Goal: Task Accomplishment & Management: Use online tool/utility

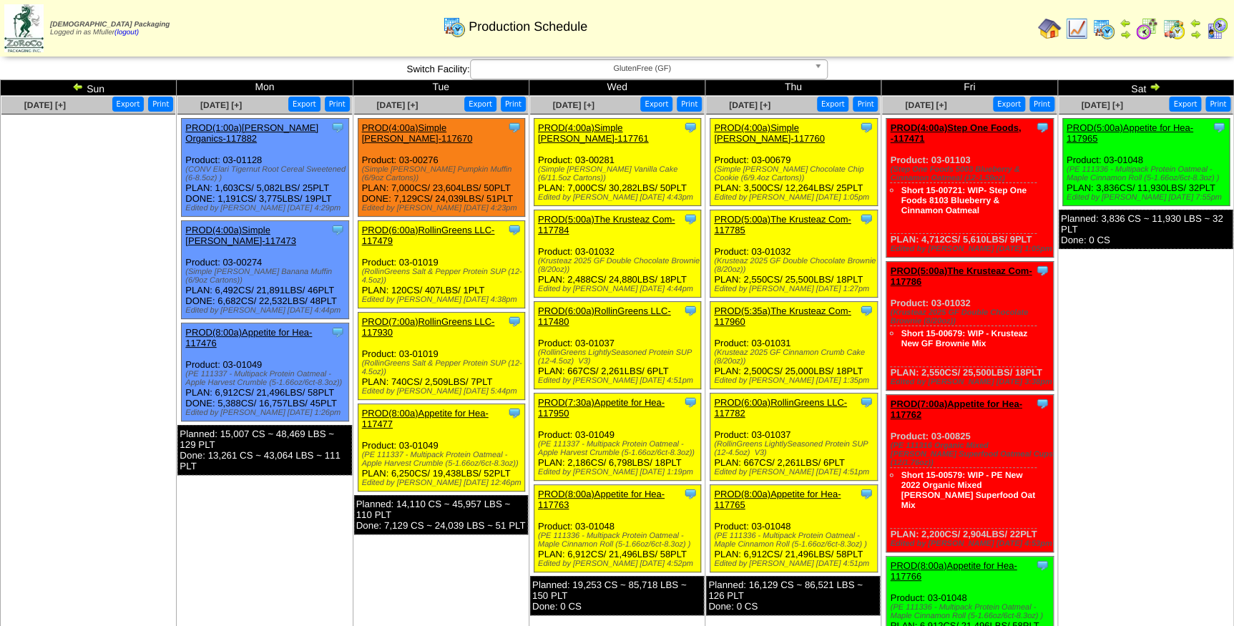
click at [664, 69] on span "GlutenFree (GF)" at bounding box center [642, 68] width 332 height 17
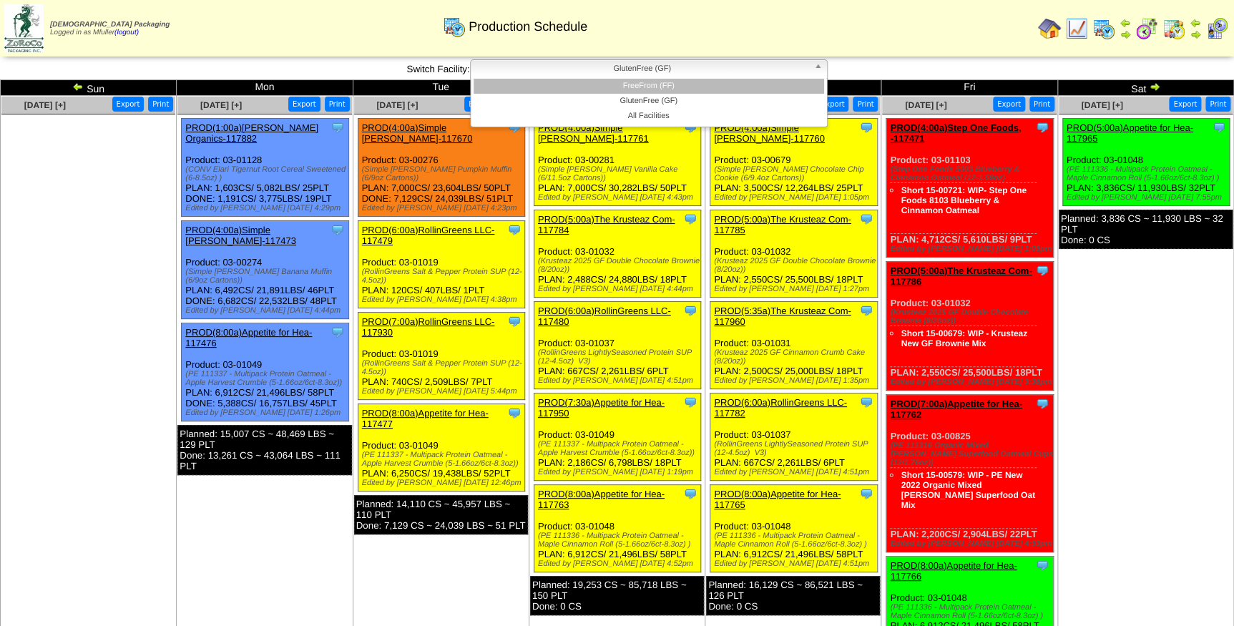
click at [657, 82] on li "FreeFrom (FF)" at bounding box center [648, 86] width 350 height 15
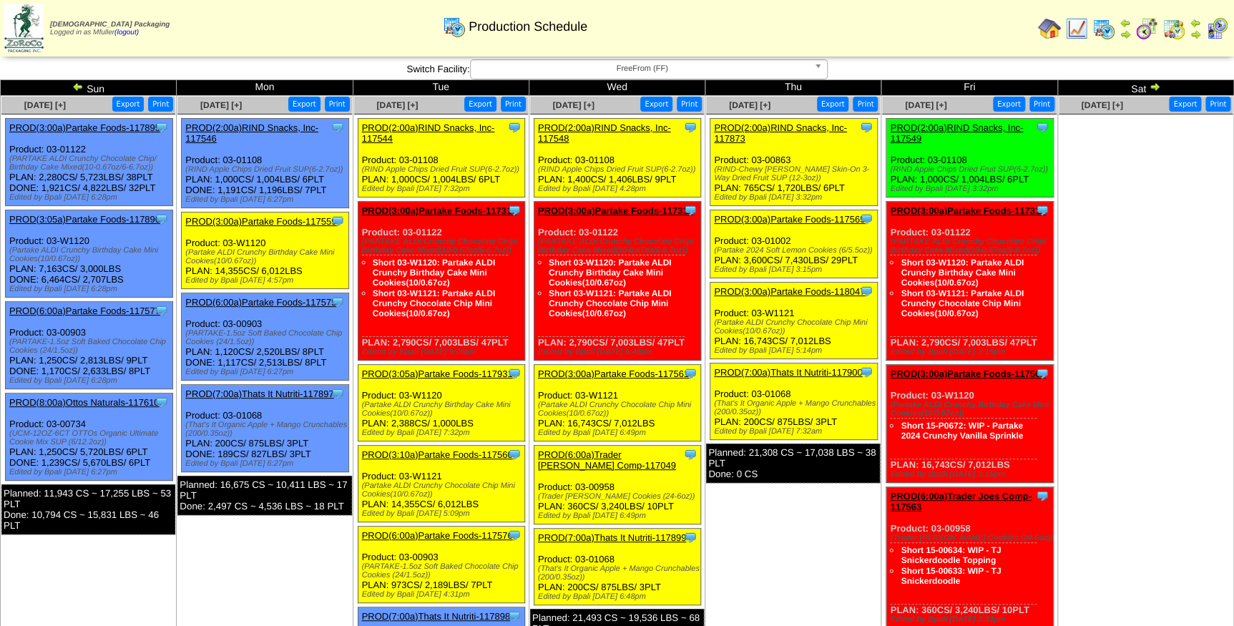
click at [606, 125] on link "PROD(2:00a)RIND Snacks, Inc-117548" at bounding box center [604, 132] width 133 height 21
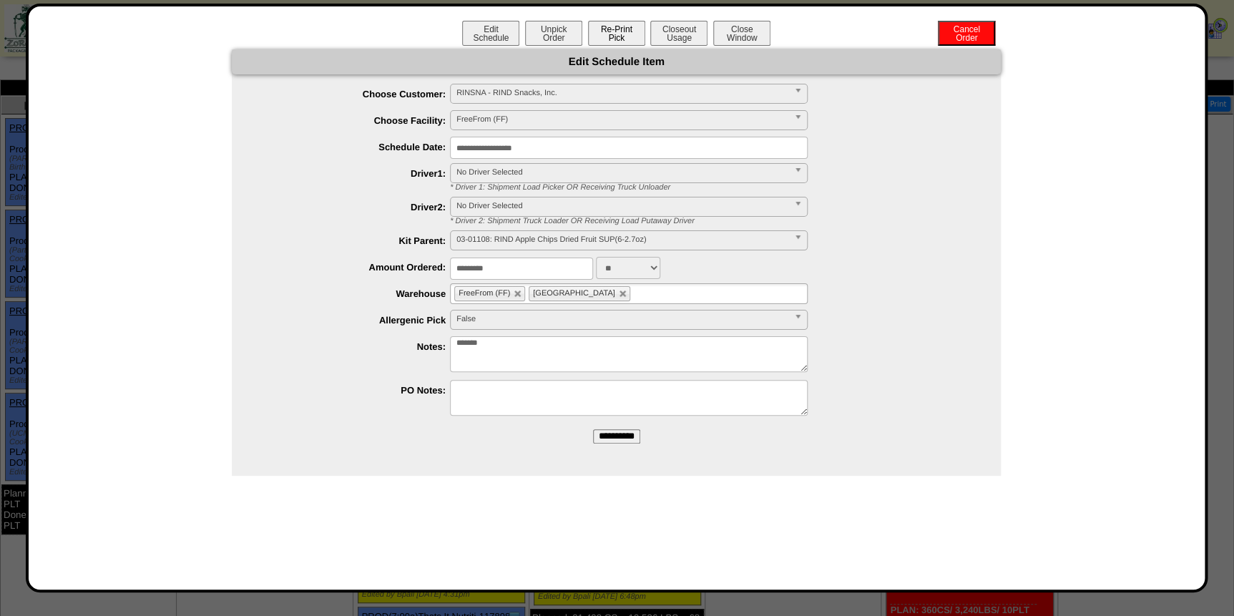
click at [607, 34] on button "Re-Print Pick" at bounding box center [616, 33] width 57 height 25
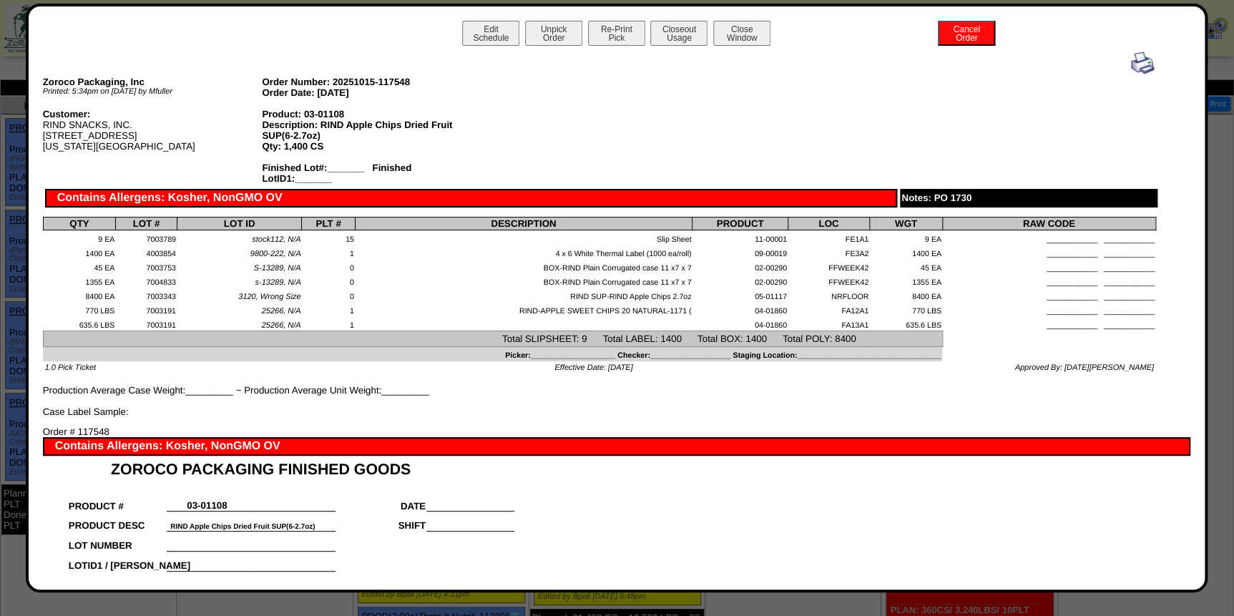
click at [1131, 59] on img at bounding box center [1142, 62] width 23 height 23
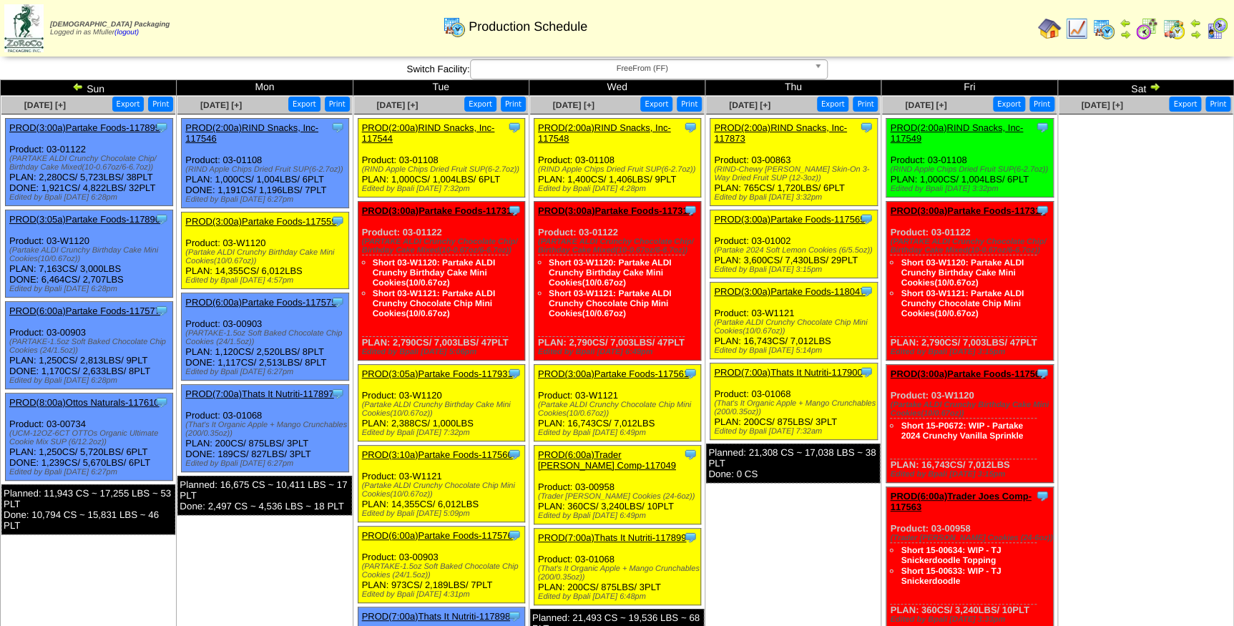
click at [785, 128] on link "PROD(2:00a)RIND Snacks, Inc-117873" at bounding box center [780, 132] width 133 height 21
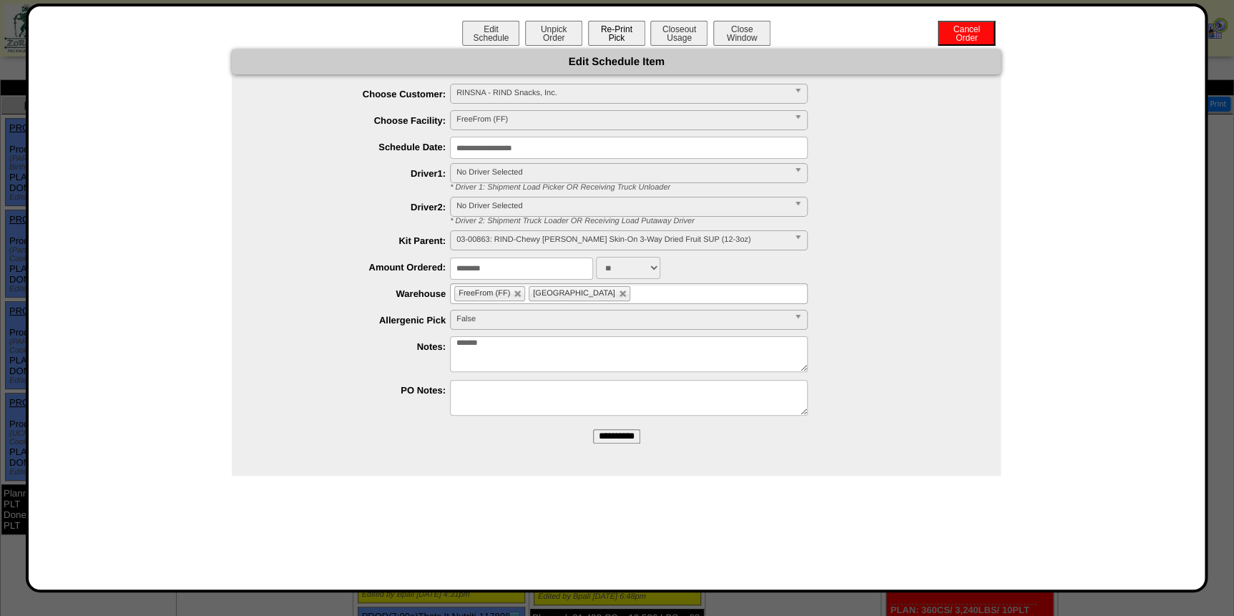
click at [624, 34] on button "Re-Print Pick" at bounding box center [616, 33] width 57 height 25
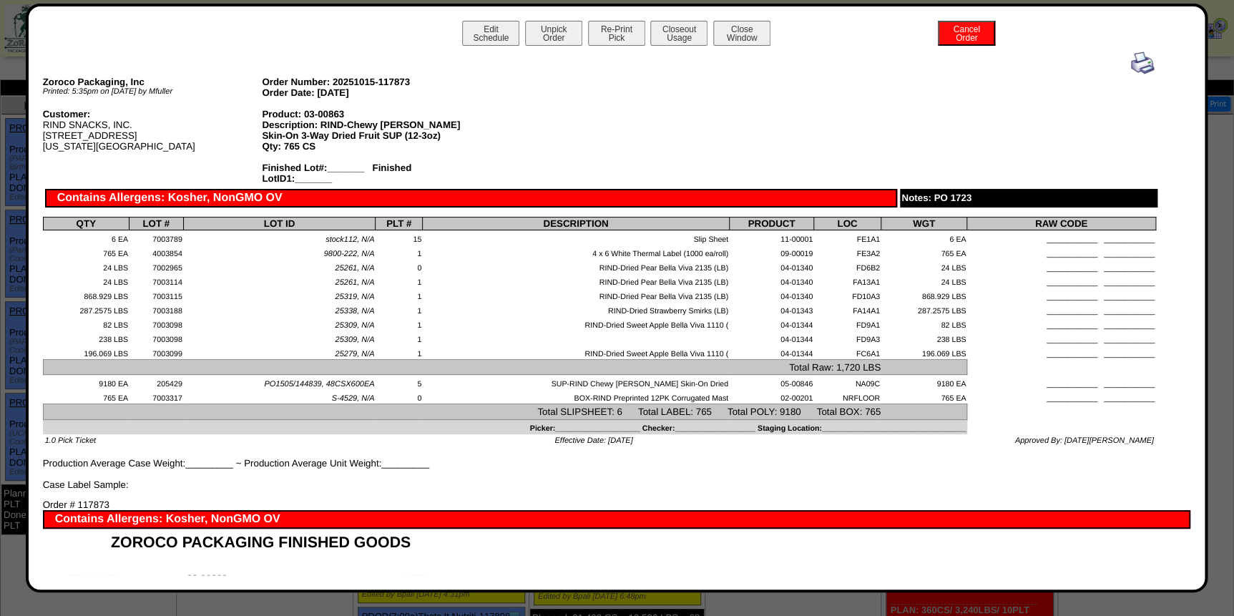
click at [1131, 65] on img at bounding box center [1142, 62] width 23 height 23
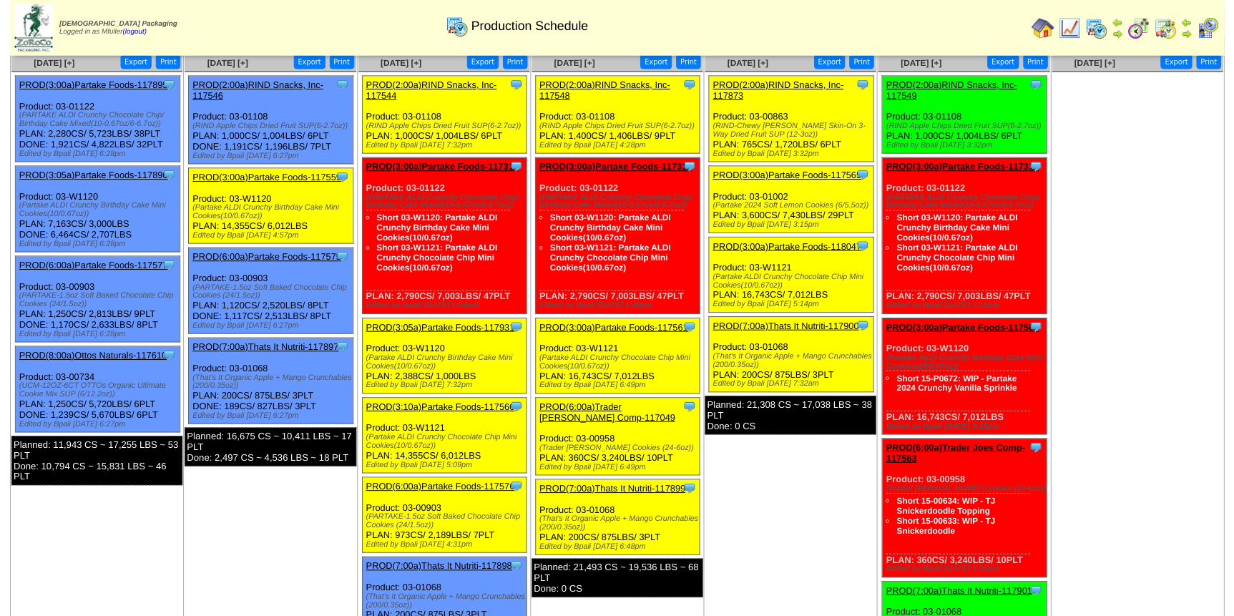
scroll to position [64, 0]
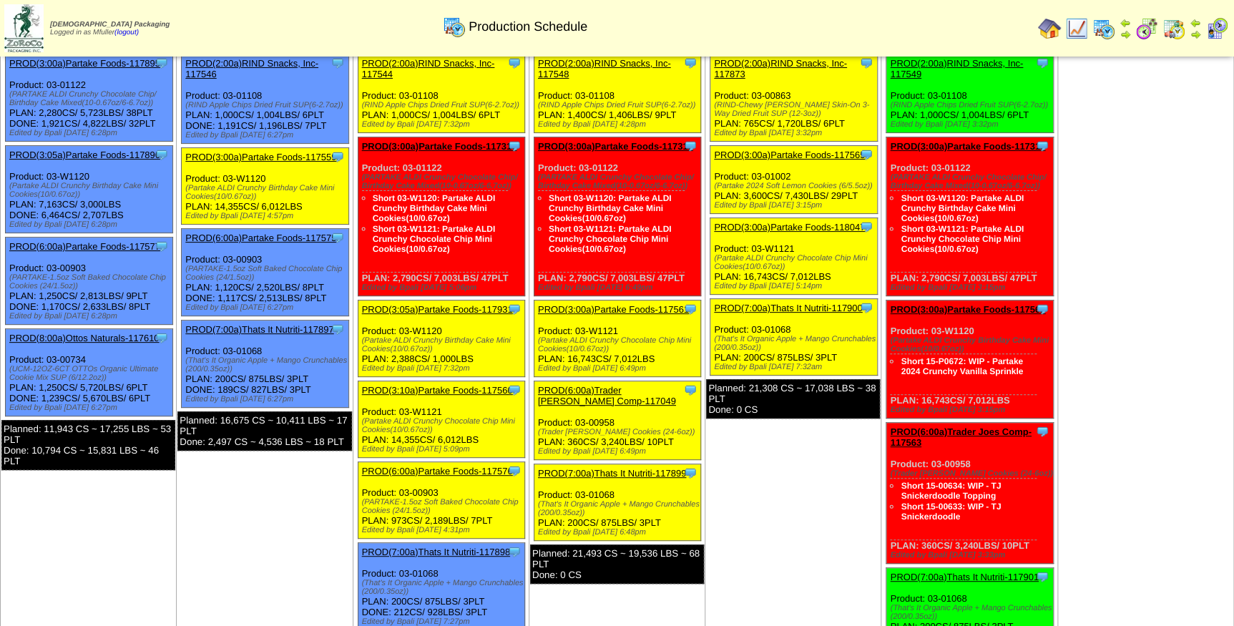
click at [785, 154] on link "PROD(3:00a)Partake Foods-117565" at bounding box center [789, 154] width 151 height 11
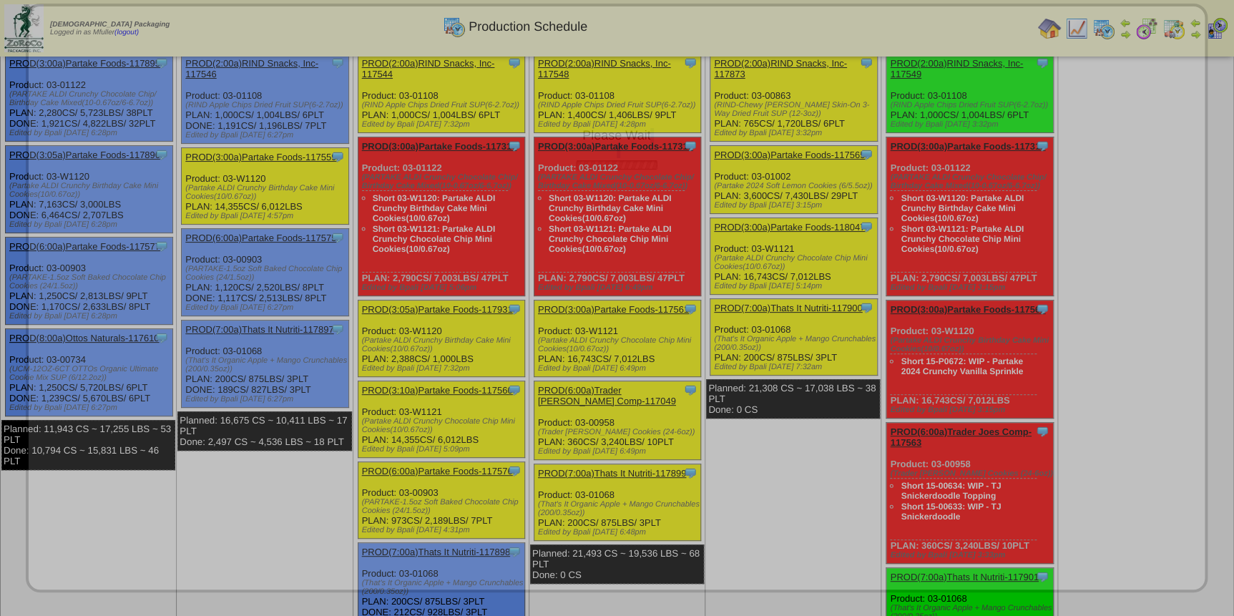
click at [785, 154] on div "Please Wait" at bounding box center [616, 96] width 1147 height 151
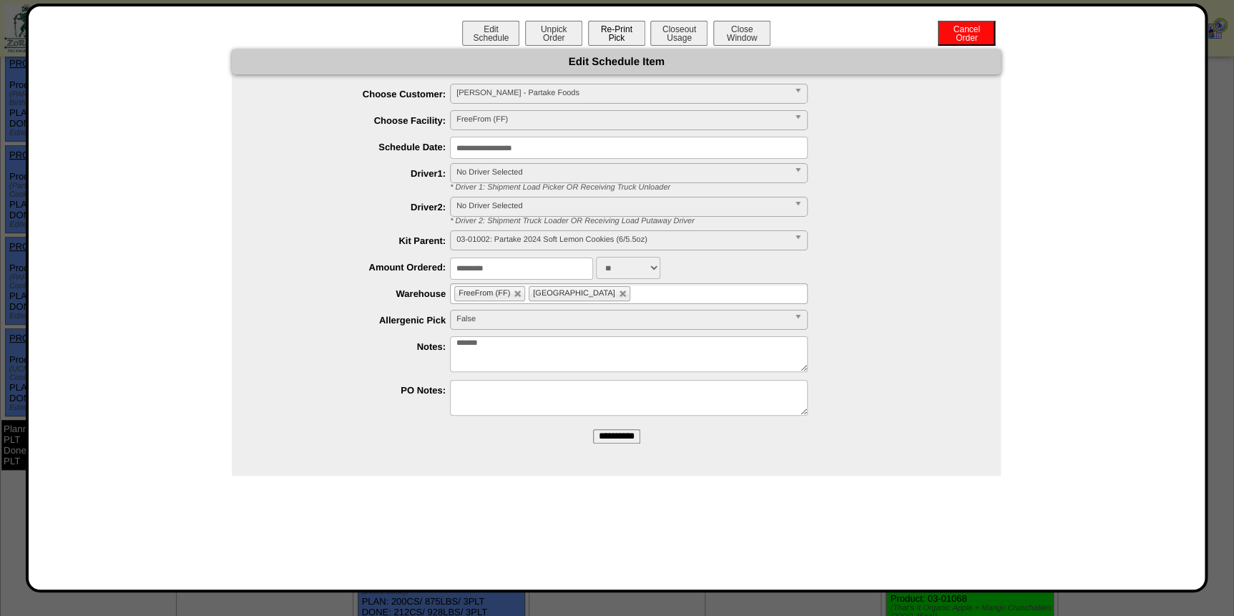
click at [621, 37] on button "Re-Print Pick" at bounding box center [616, 33] width 57 height 25
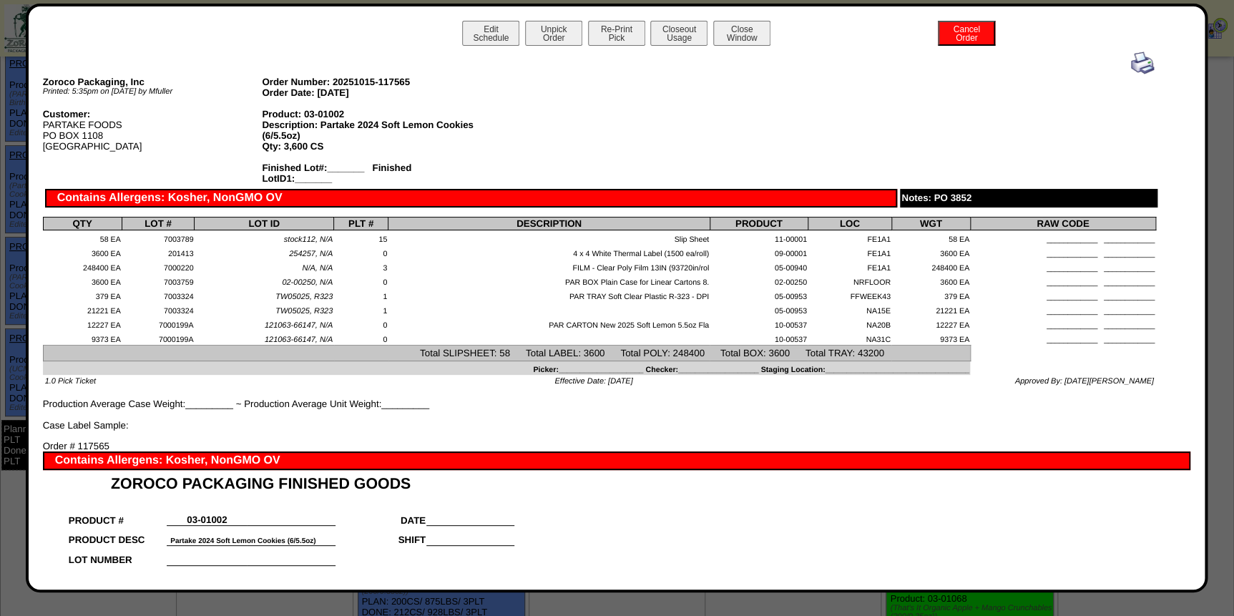
click at [1133, 69] on img at bounding box center [1142, 62] width 23 height 23
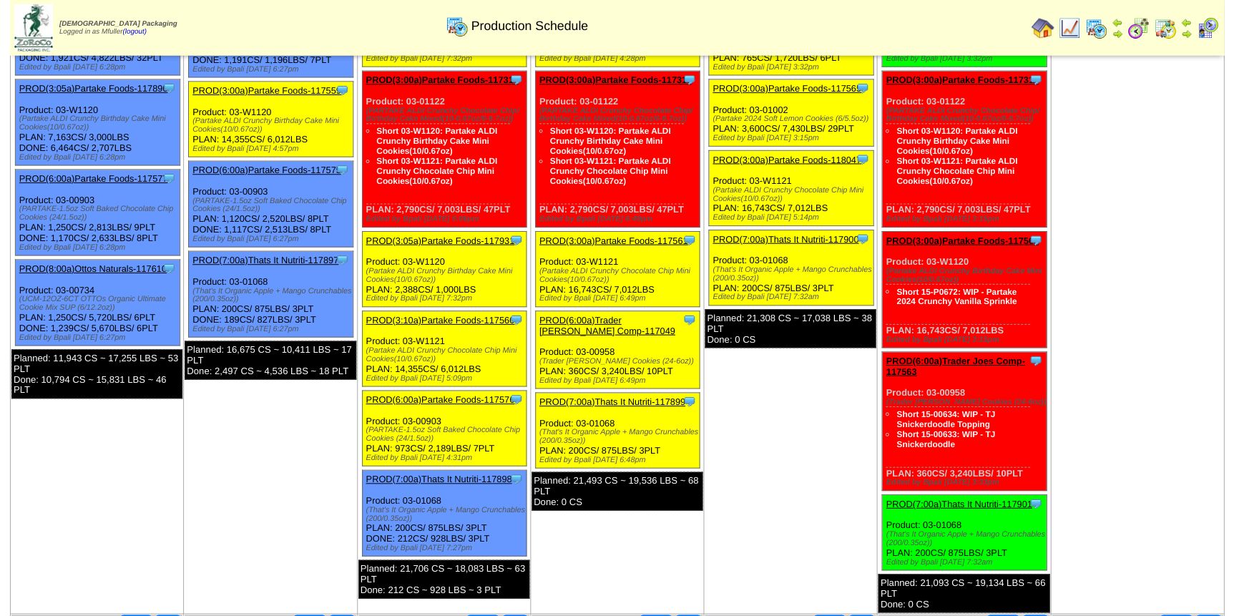
scroll to position [64, 0]
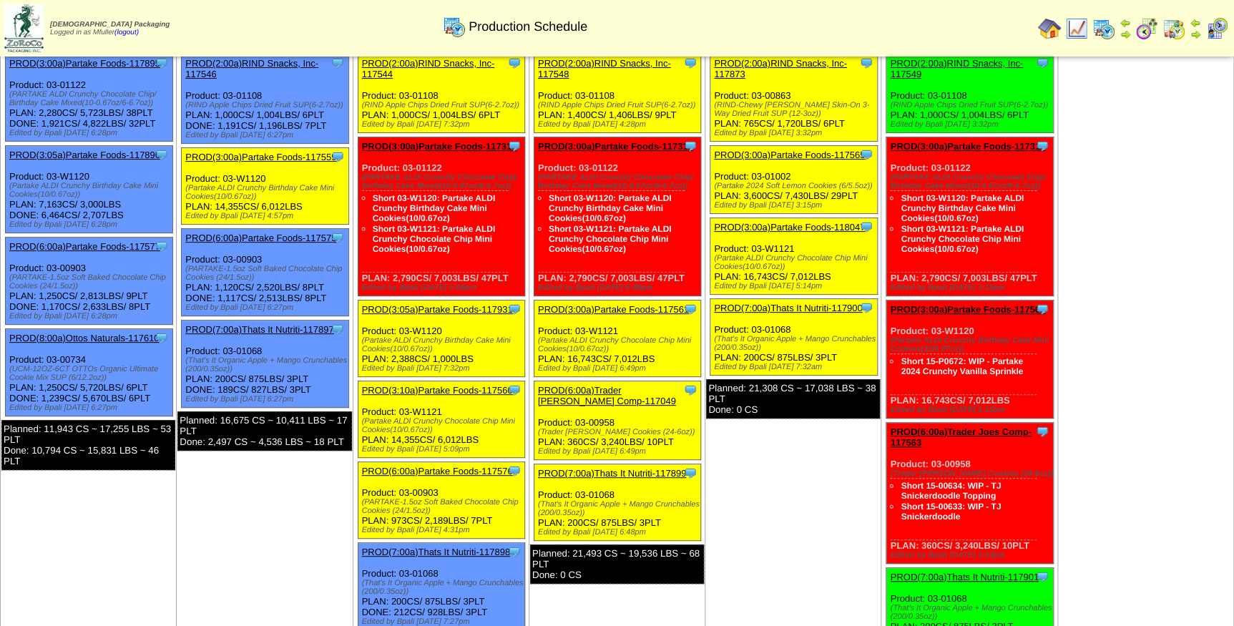
click at [803, 227] on link "PROD(3:00a)Partake Foods-118047" at bounding box center [789, 227] width 151 height 11
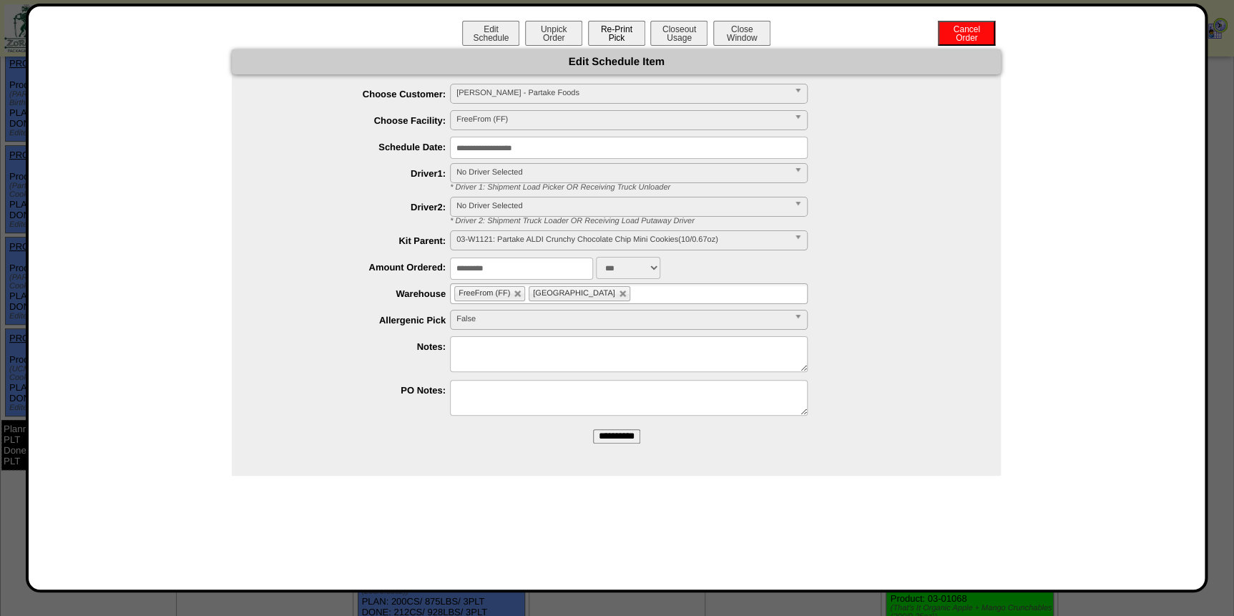
click at [616, 30] on button "Re-Print Pick" at bounding box center [616, 33] width 57 height 25
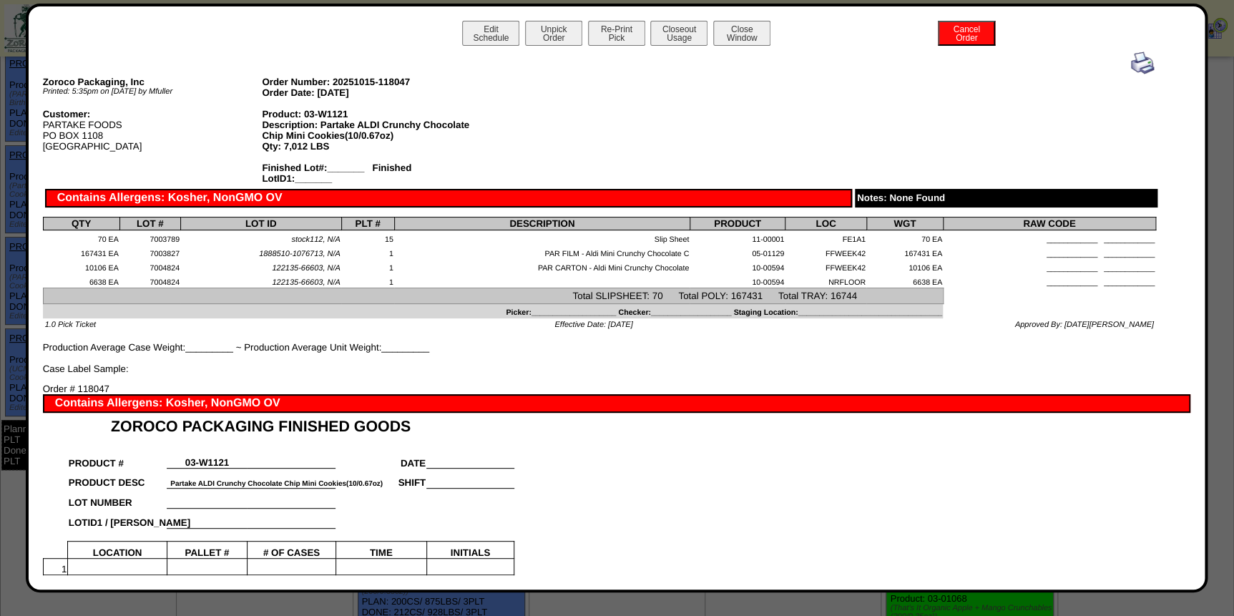
click at [1131, 61] on img at bounding box center [1142, 62] width 23 height 23
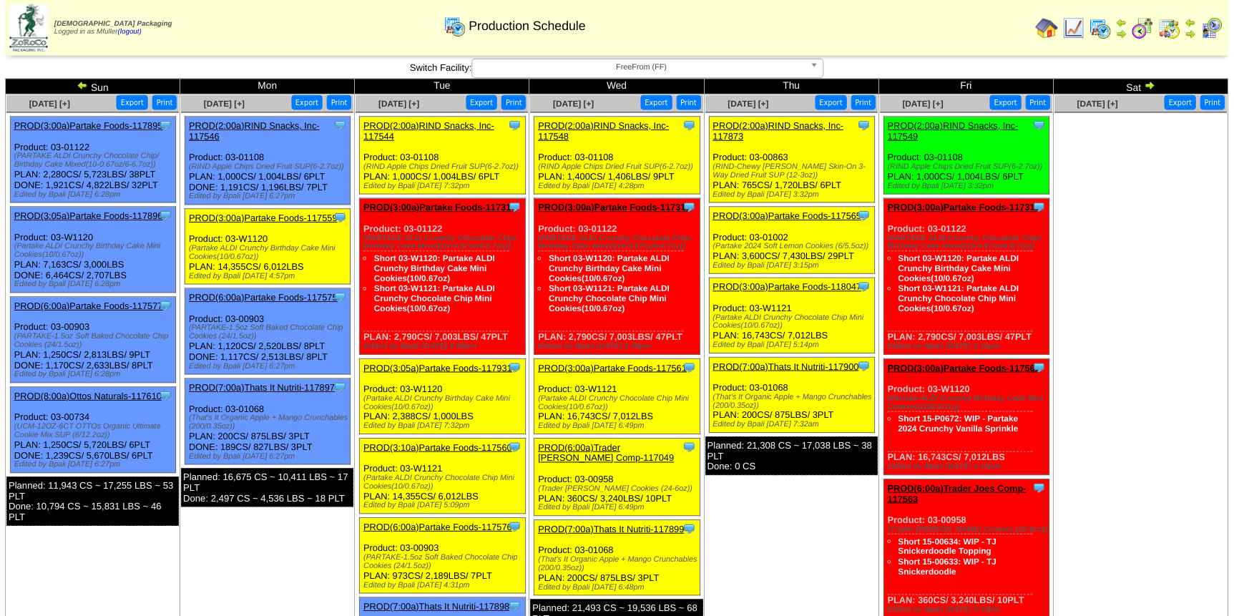
scroll to position [64, 0]
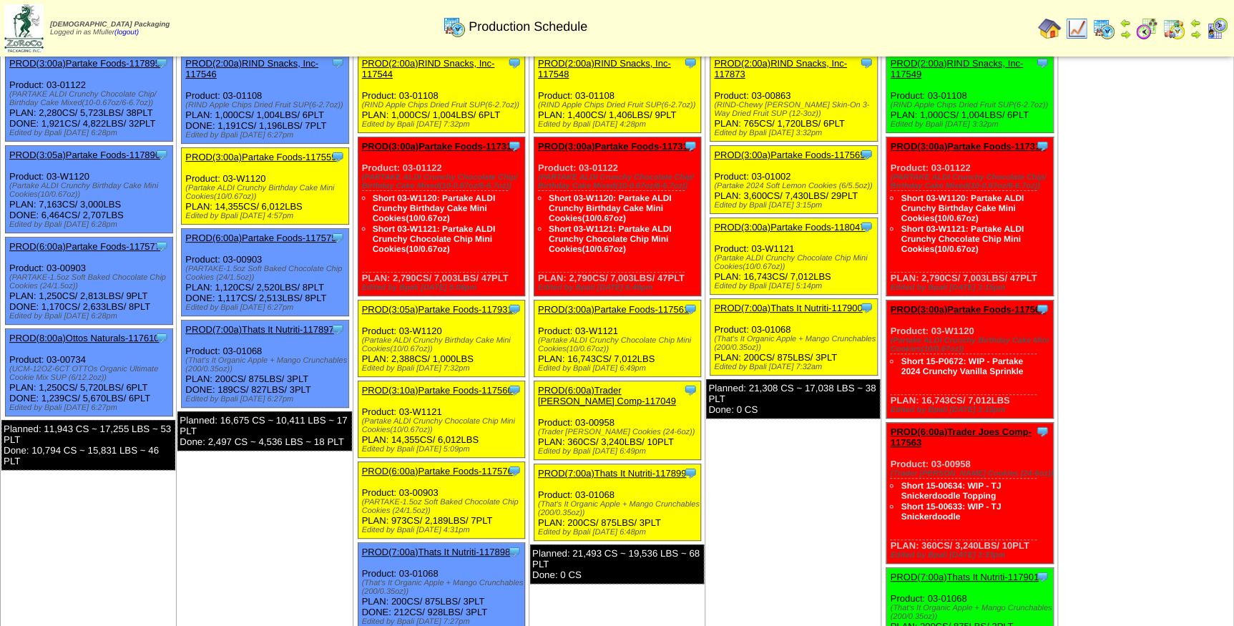
click at [801, 307] on link "PROD(7:00a)Thats It Nutriti-117900" at bounding box center [788, 308] width 148 height 11
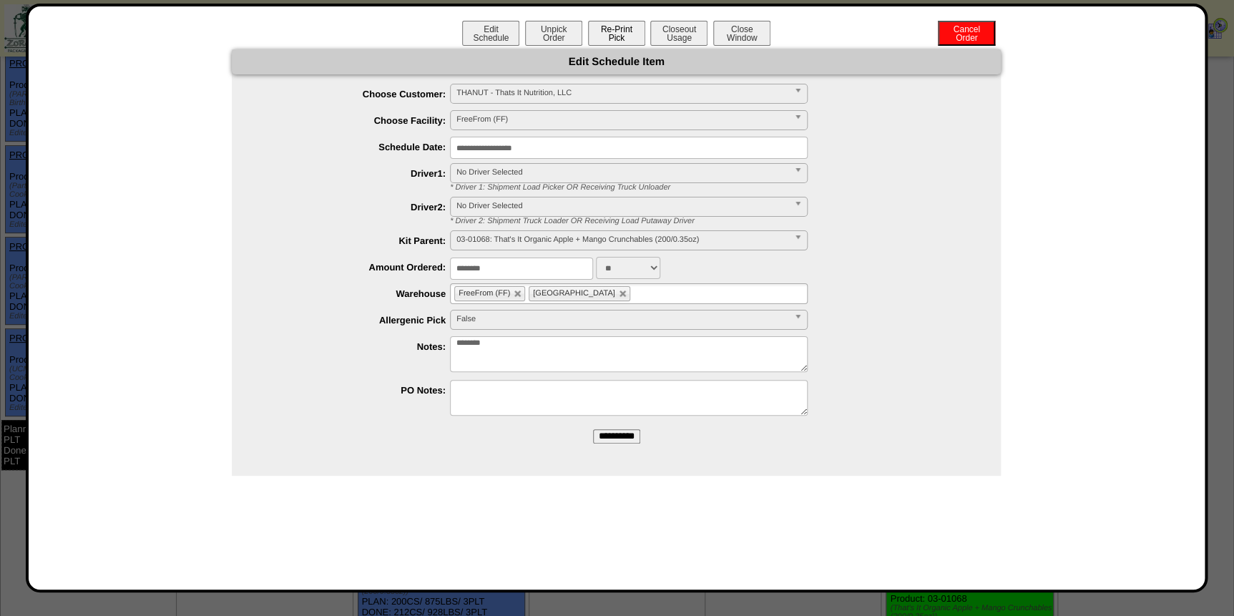
click at [607, 32] on button "Re-Print Pick" at bounding box center [616, 33] width 57 height 25
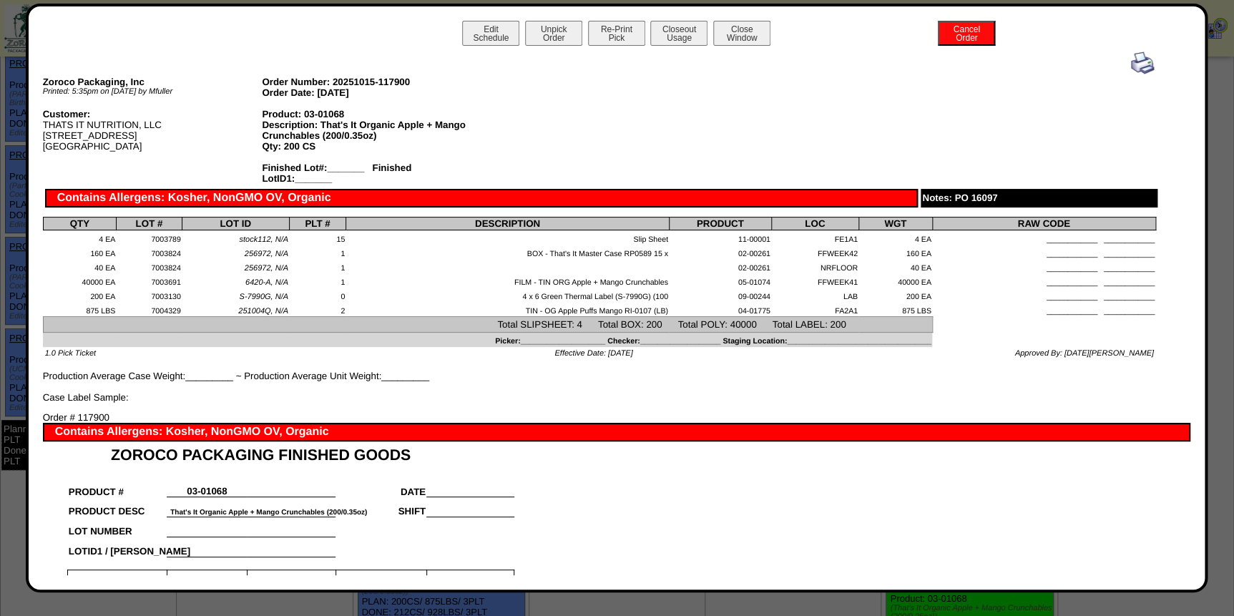
click at [1131, 64] on img at bounding box center [1142, 62] width 23 height 23
